Goal: Navigation & Orientation: Understand site structure

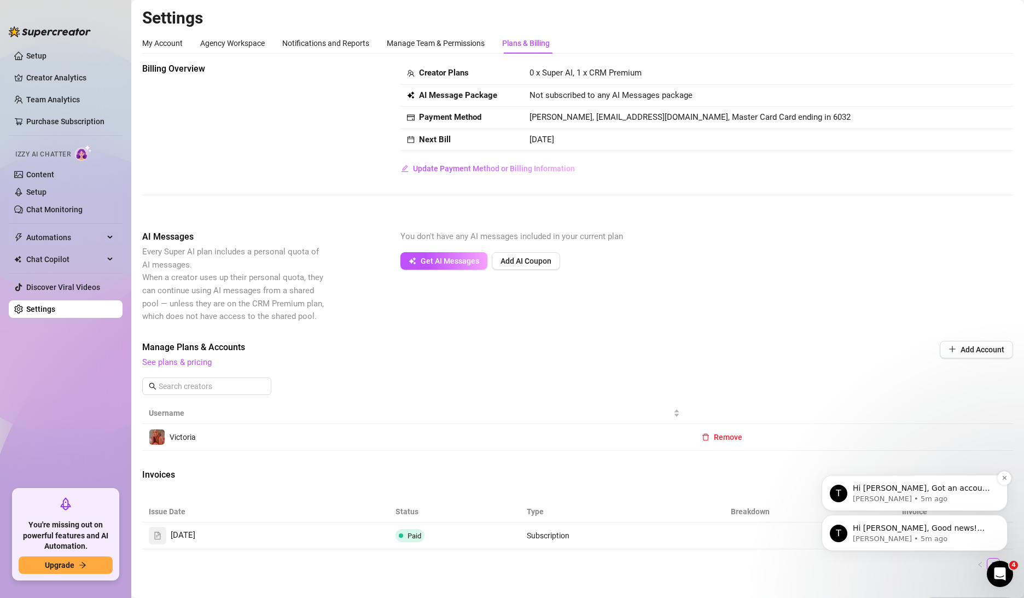
click at [953, 491] on p "Hi [PERSON_NAME], Got an account you didn’t add because it felt too small? Not …" at bounding box center [923, 488] width 141 height 11
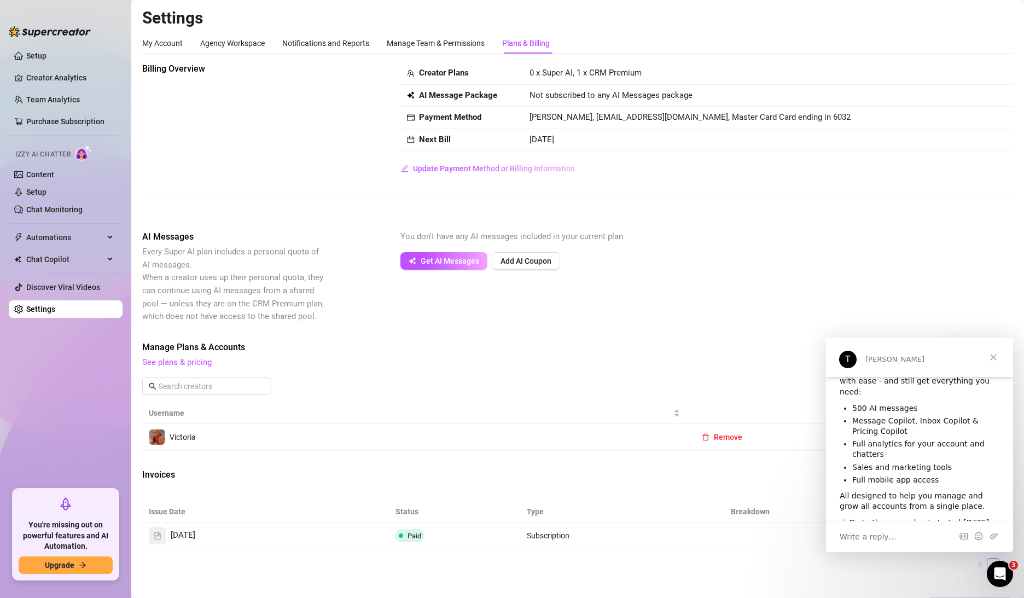
scroll to position [92, 0]
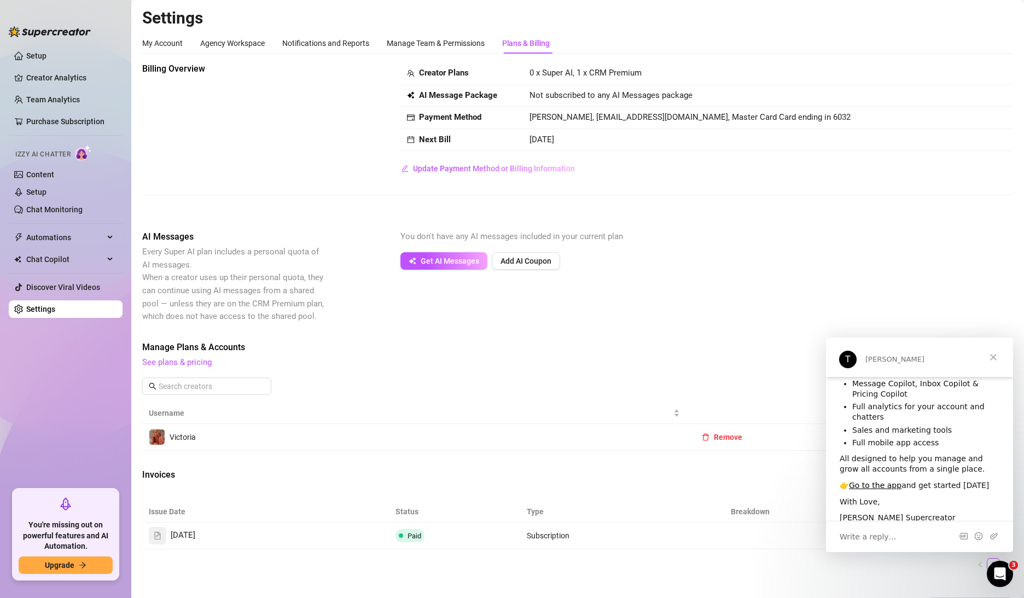
click at [991, 363] on span "Close" at bounding box center [993, 356] width 39 height 39
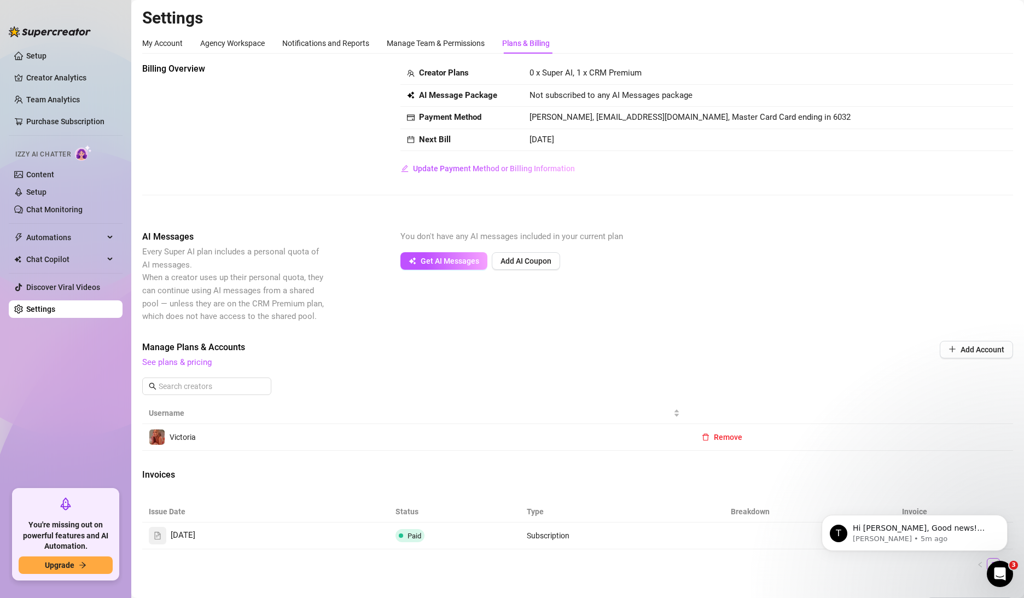
scroll to position [0, 0]
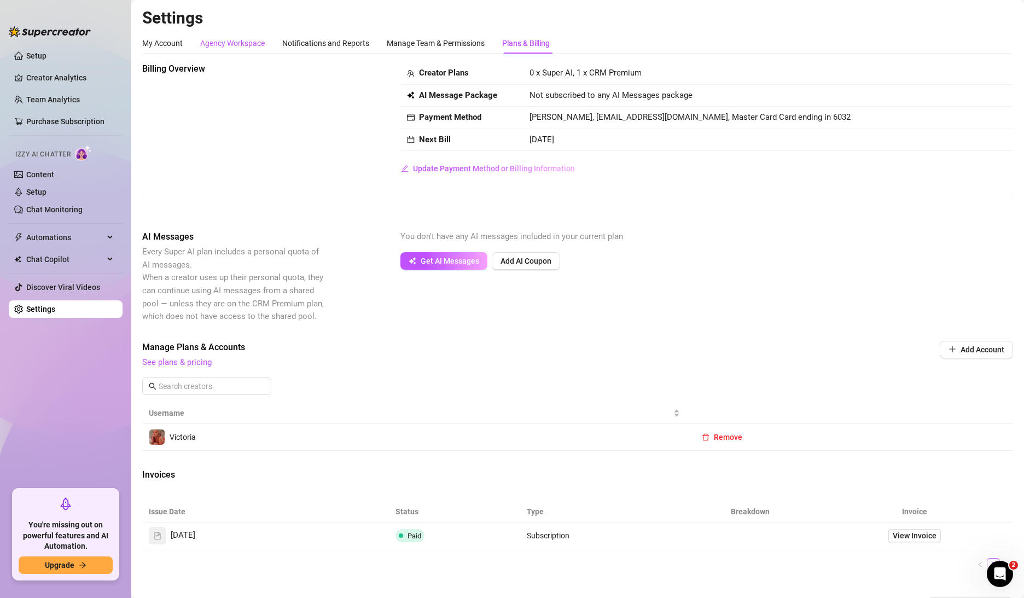
click at [237, 42] on div "Agency Workspace" at bounding box center [232, 43] width 65 height 12
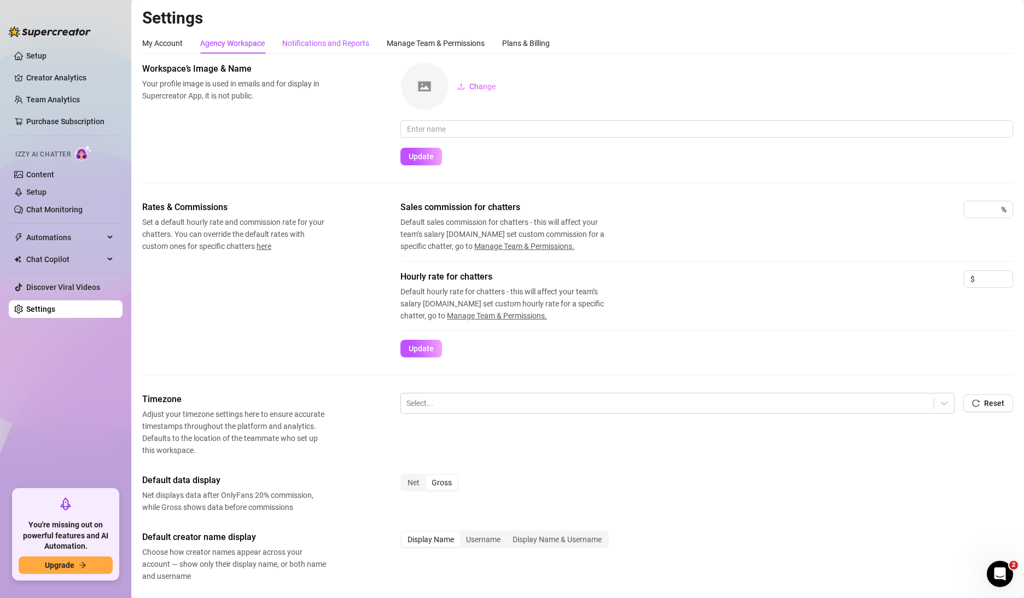
click at [308, 39] on div "Notifications and Reports" at bounding box center [325, 43] width 87 height 12
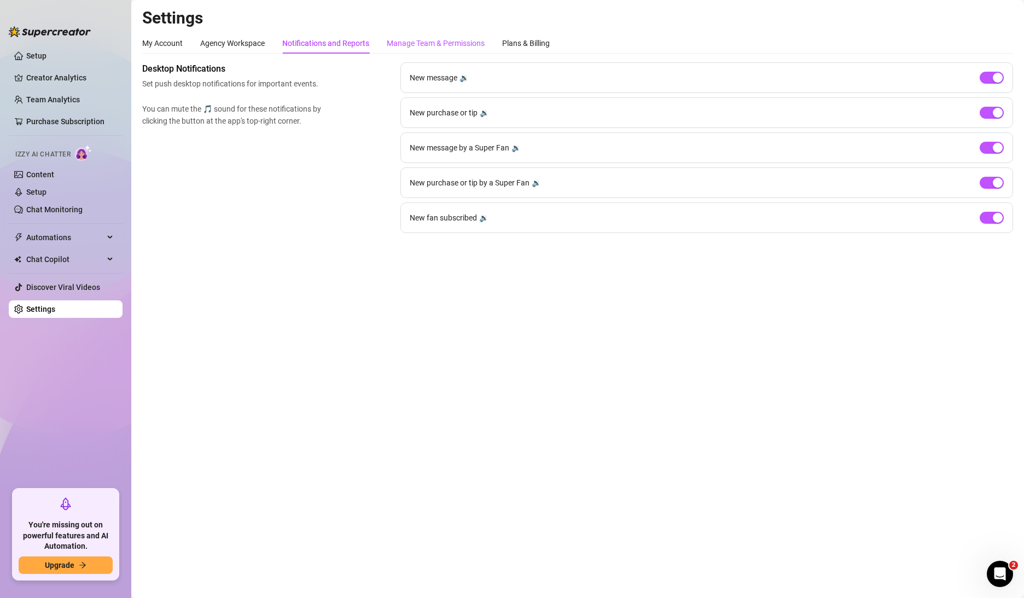
click at [415, 42] on div "Manage Team & Permissions" at bounding box center [436, 43] width 98 height 12
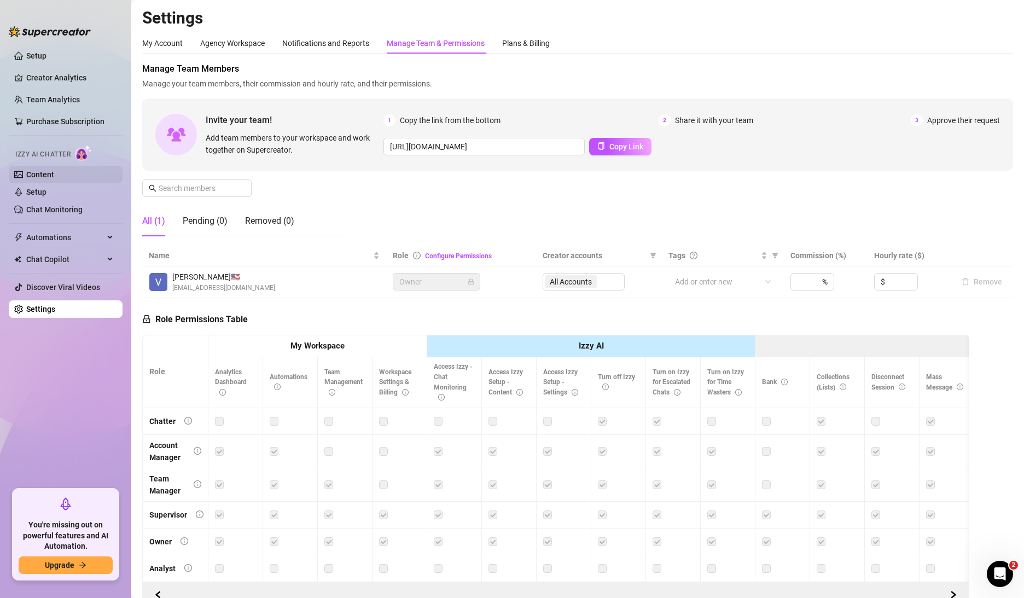
click at [45, 172] on link "Content" at bounding box center [40, 174] width 28 height 9
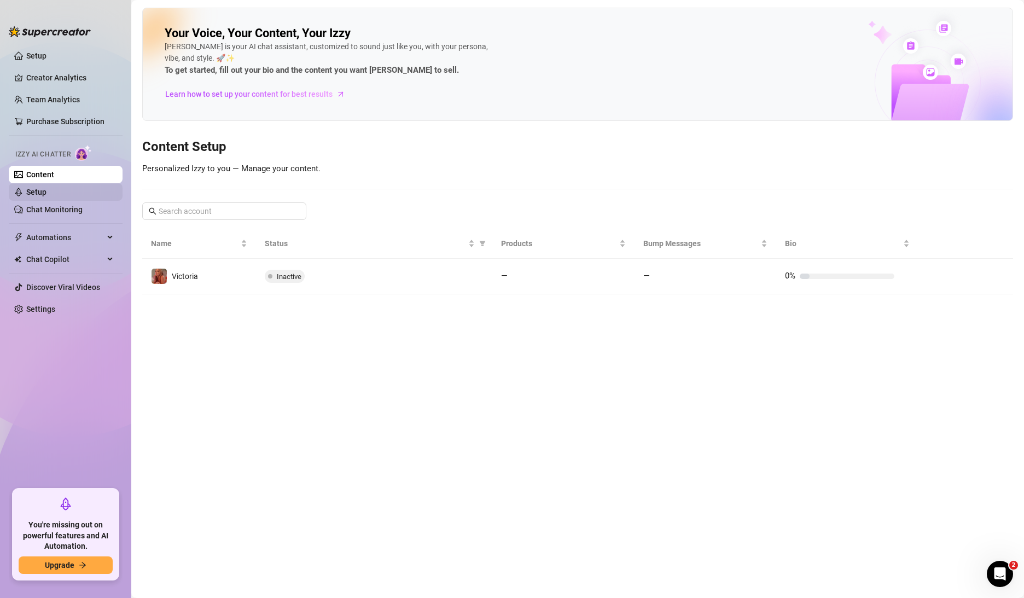
click at [30, 195] on link "Setup" at bounding box center [36, 192] width 20 height 9
